Goal: Transaction & Acquisition: Purchase product/service

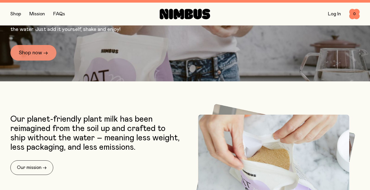
click at [39, 54] on link "Shop now →" at bounding box center [33, 53] width 46 height 16
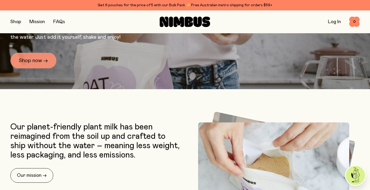
scroll to position [111, 0]
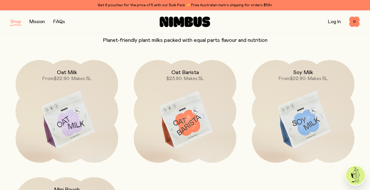
scroll to position [53, 0]
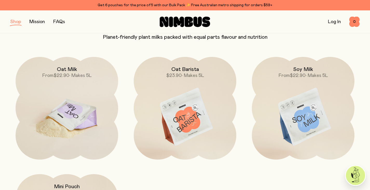
click at [80, 94] on img at bounding box center [67, 117] width 102 height 120
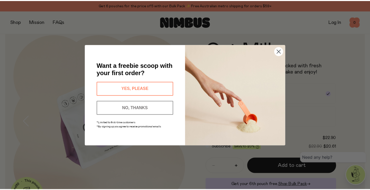
scroll to position [14, 0]
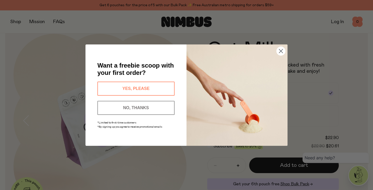
click at [279, 50] on circle "Close dialog" at bounding box center [281, 50] width 9 height 9
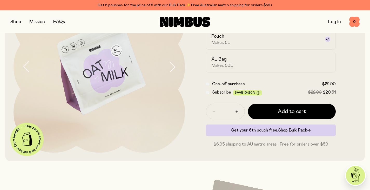
scroll to position [66, 0]
click at [172, 67] on icon "button" at bounding box center [171, 66] width 7 height 11
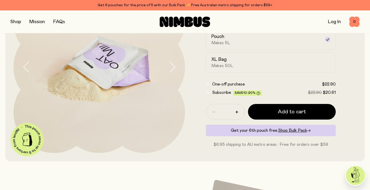
click at [172, 67] on icon "button" at bounding box center [171, 66] width 7 height 11
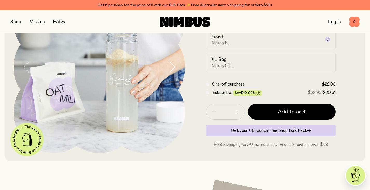
click at [172, 67] on icon "button" at bounding box center [171, 66] width 7 height 11
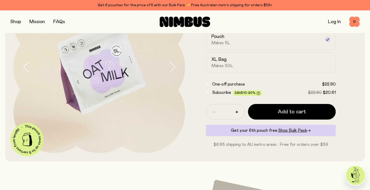
click at [172, 67] on icon "button" at bounding box center [171, 66] width 7 height 11
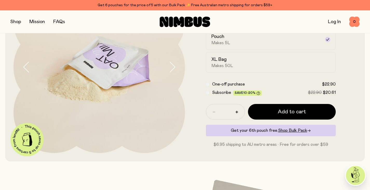
click at [172, 67] on icon "button" at bounding box center [171, 66] width 7 height 11
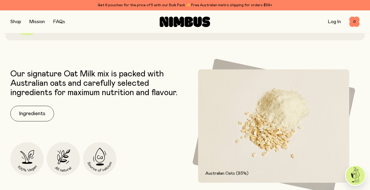
scroll to position [250, 0]
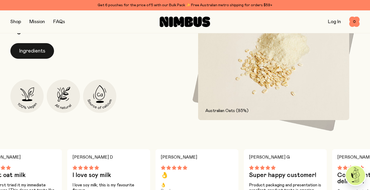
click at [26, 54] on button "Ingredients" at bounding box center [32, 51] width 44 height 16
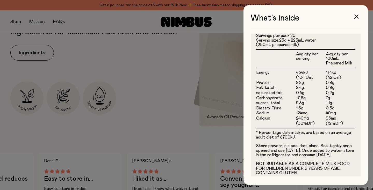
scroll to position [151, 0]
